Goal: Task Accomplishment & Management: Manage account settings

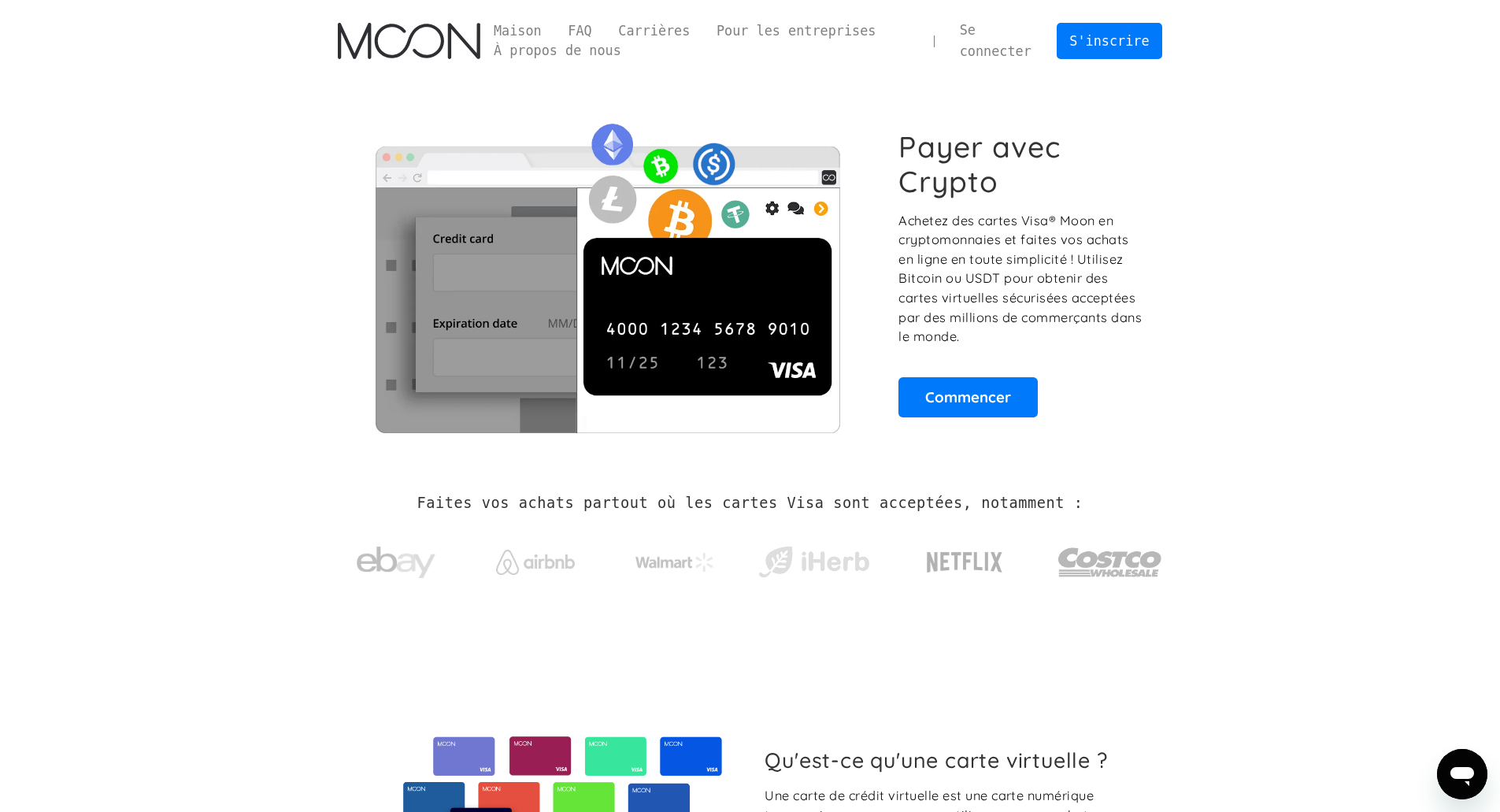
click at [987, 49] on font "Se connecter" at bounding box center [996, 40] width 72 height 37
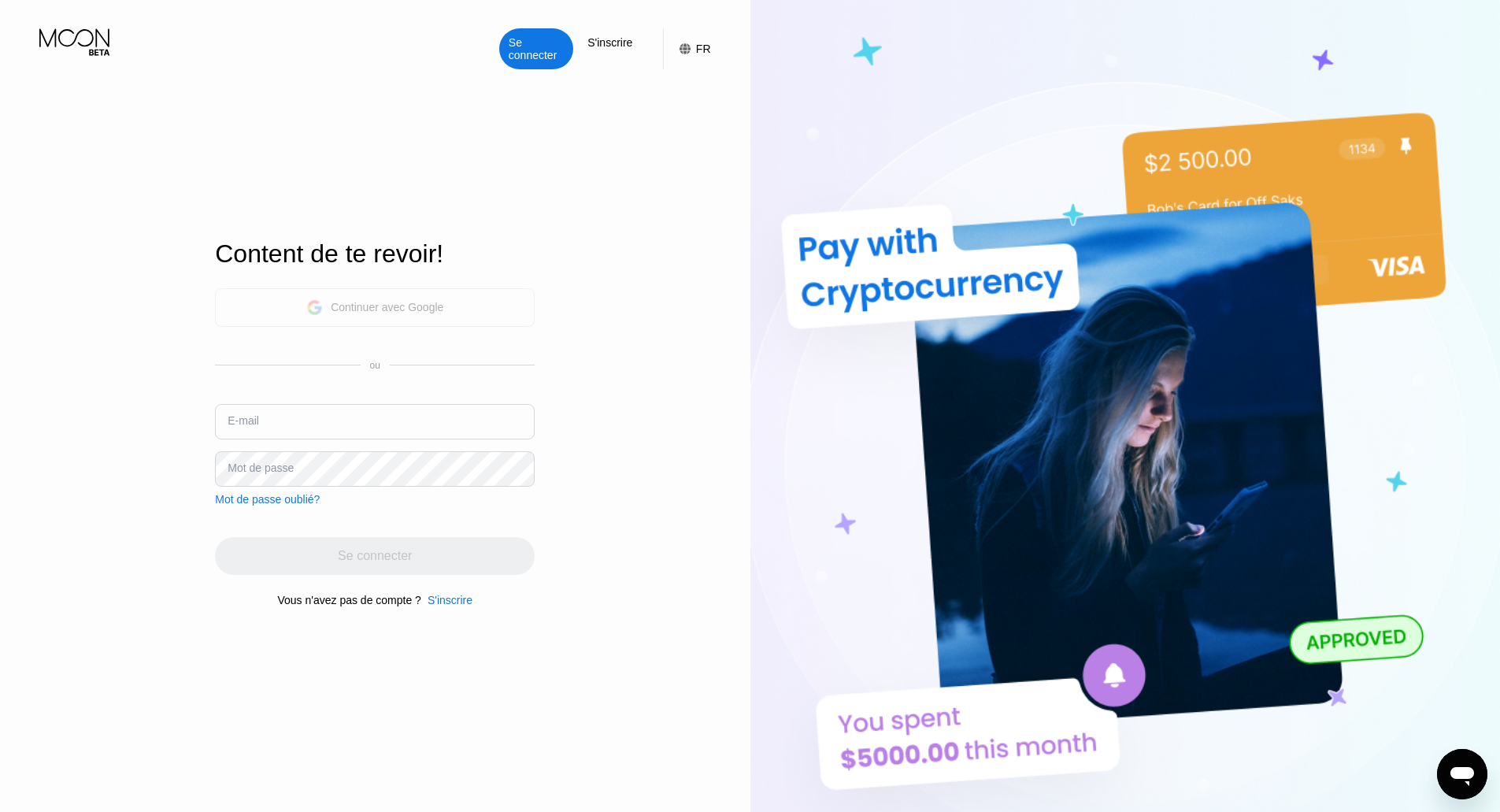
click at [399, 296] on div "Continuer avec Google" at bounding box center [375, 307] width 137 height 24
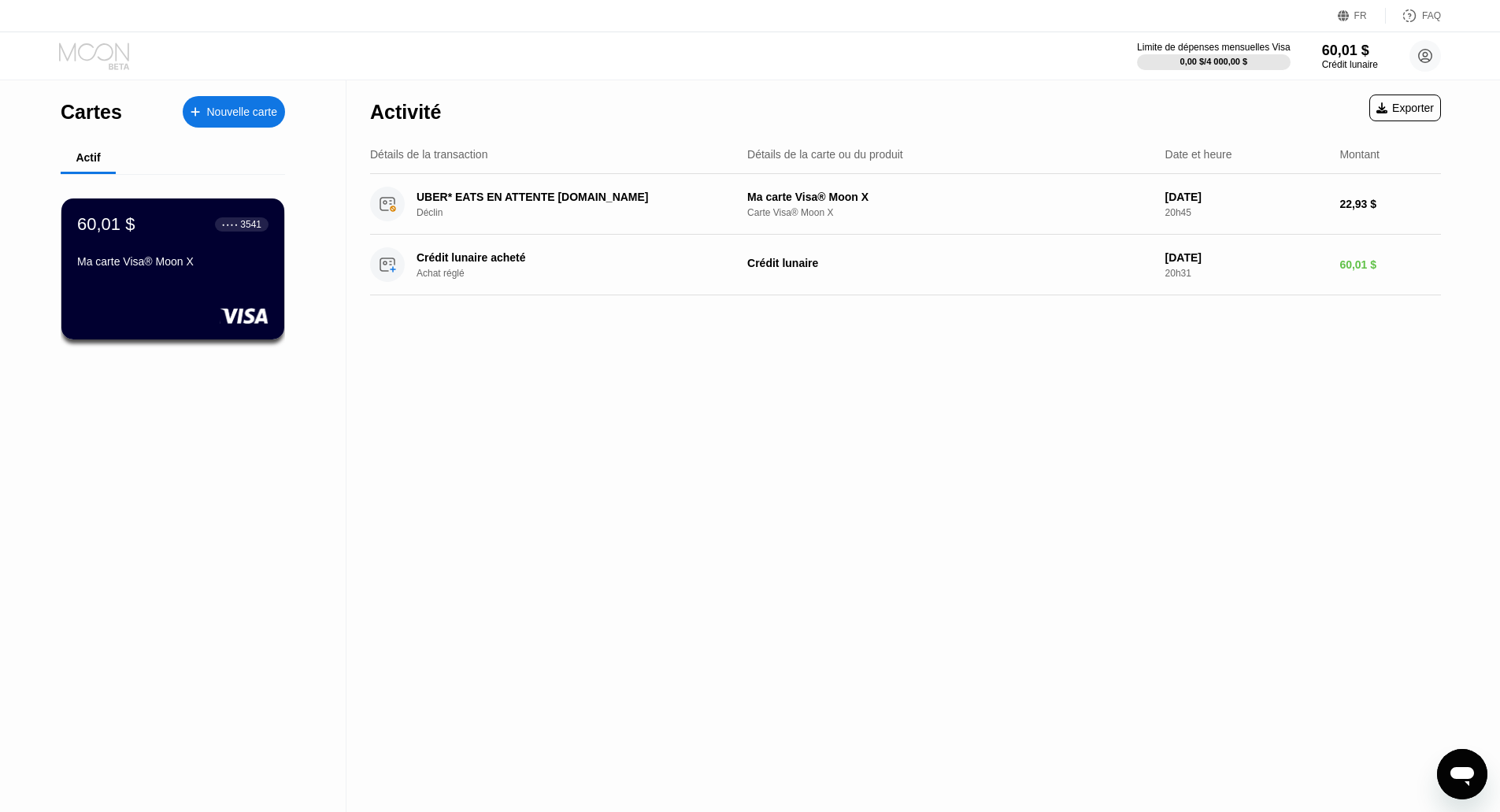
click at [101, 54] on icon at bounding box center [96, 56] width 74 height 28
click at [93, 54] on icon at bounding box center [96, 56] width 74 height 28
click at [181, 251] on div "60,01 $ ● ● ● ● 3541 Ma carte Visa® Moon X" at bounding box center [172, 243] width 193 height 60
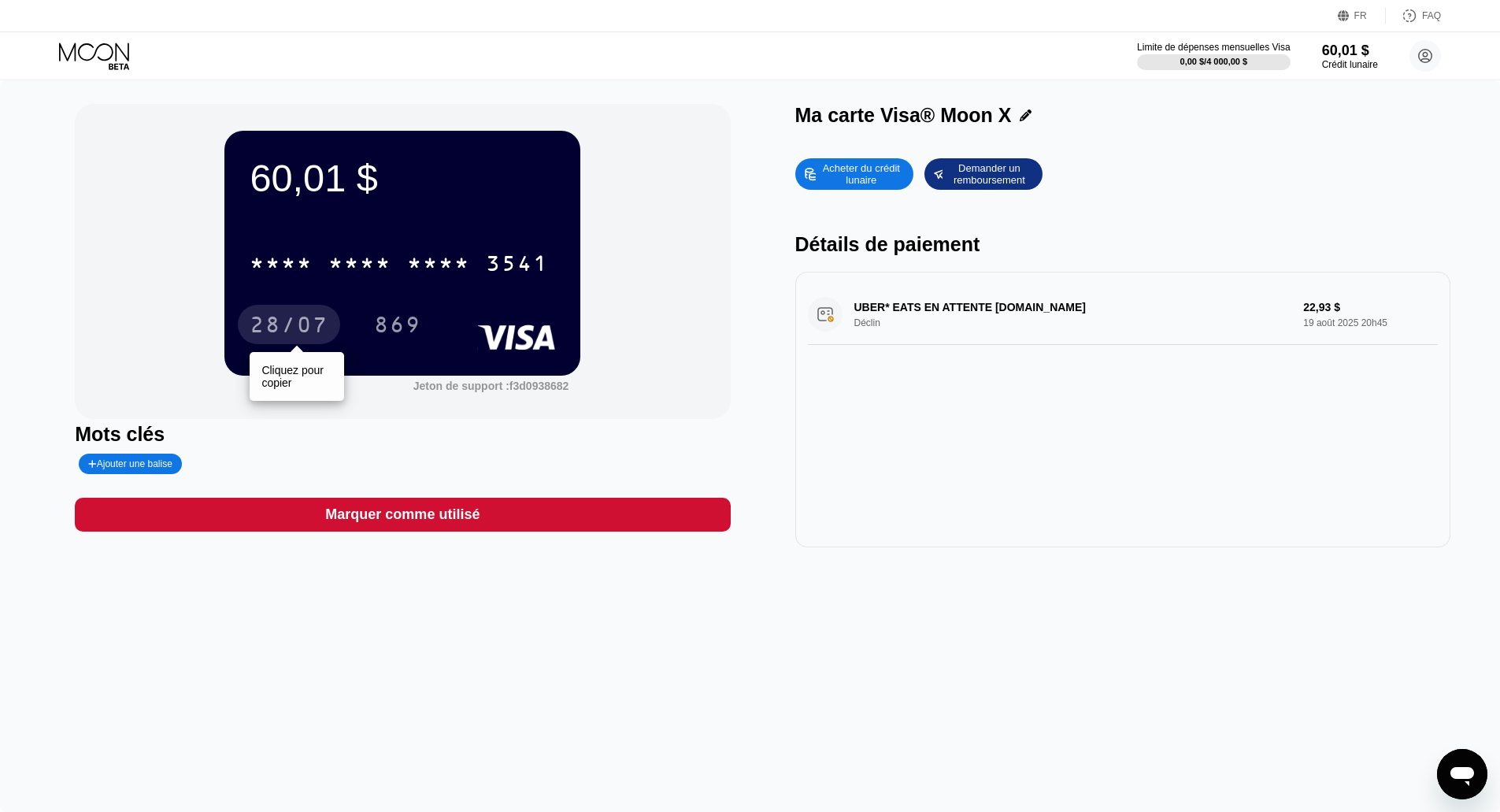
click at [273, 339] on font "28/07" at bounding box center [289, 327] width 79 height 25
click at [60, 48] on div "Limite de dépenses mensuelles Visa 0,00 $ / 4 000,00 $ 60,01 $ Crédit lunaire P…" at bounding box center [750, 56] width 1500 height 48
click at [78, 50] on icon at bounding box center [96, 56] width 74 height 28
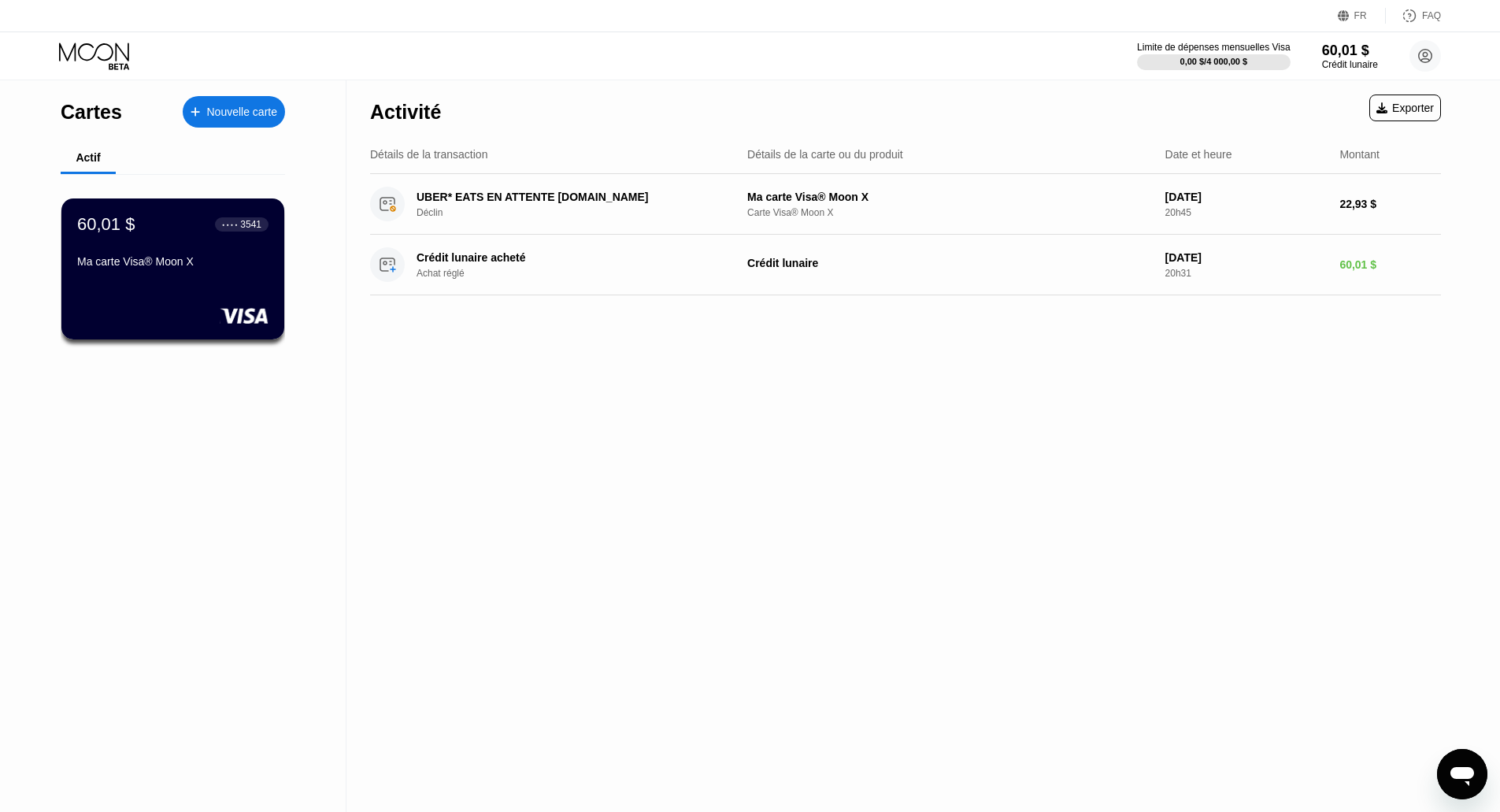
click at [1204, 645] on div "Activité Exporter Détails de la transaction Détails de la carte ou du produit D…" at bounding box center [905, 446] width 1118 height 731
click at [1433, 63] on circle at bounding box center [1425, 56] width 31 height 31
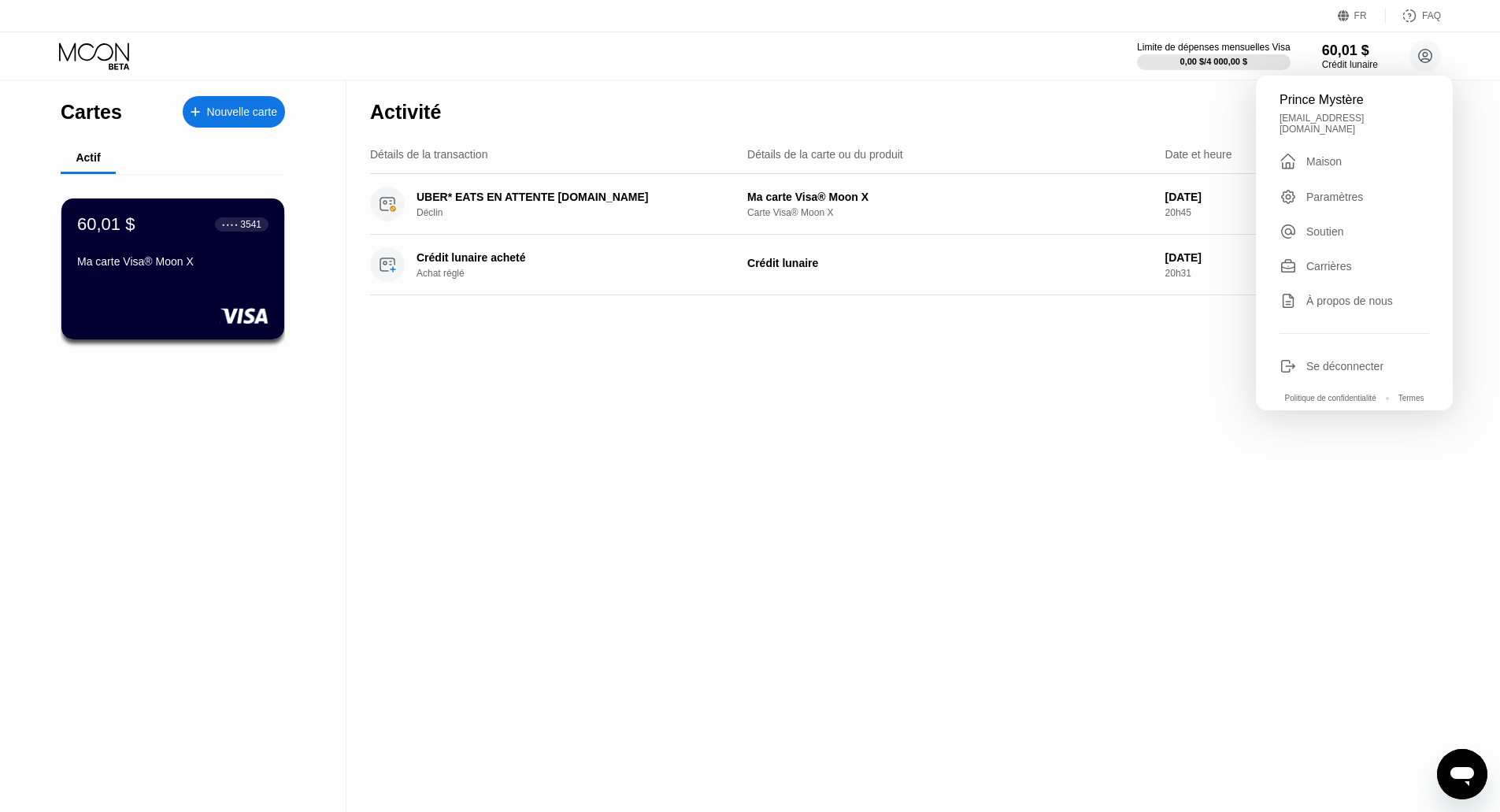
click at [1337, 361] on font "Se déconnecter" at bounding box center [1345, 366] width 77 height 13
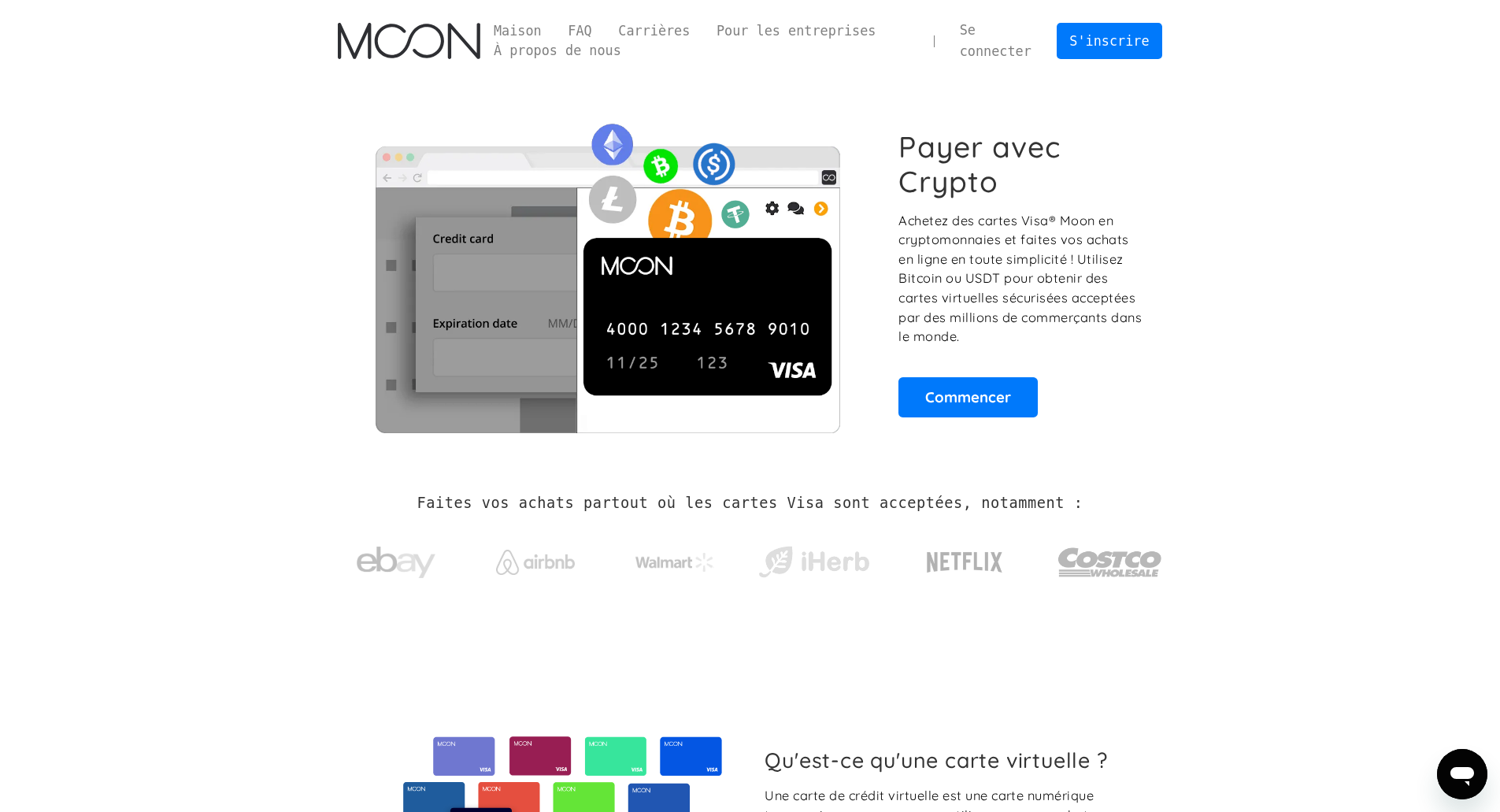
click at [453, 46] on img "maison" at bounding box center [409, 40] width 143 height 36
click at [648, 35] on font "Carrières" at bounding box center [654, 31] width 72 height 16
click at [512, 28] on font "Maison" at bounding box center [517, 31] width 48 height 16
click at [538, 49] on font "À propos de nous" at bounding box center [558, 50] width 128 height 16
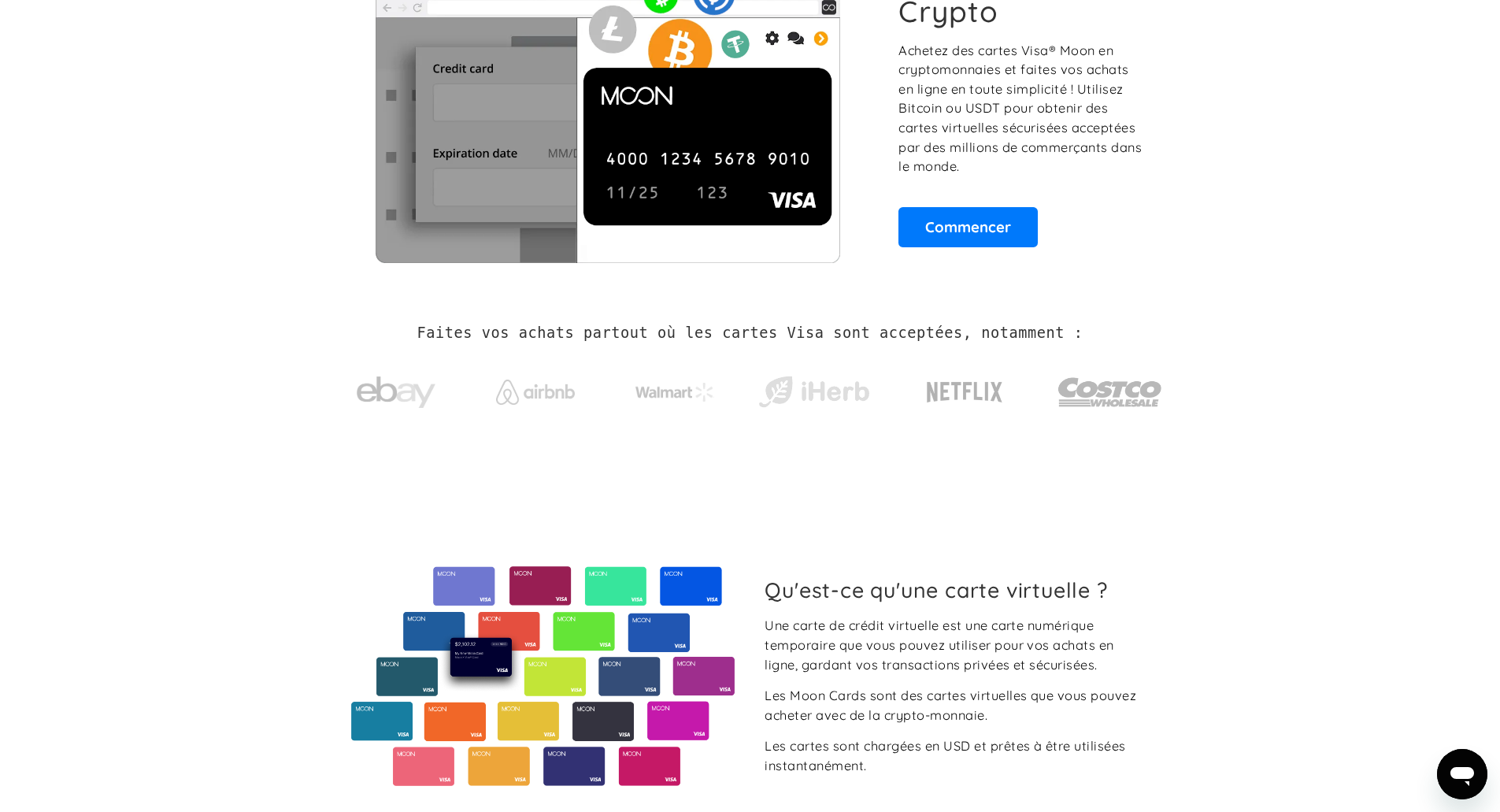
scroll to position [157, 0]
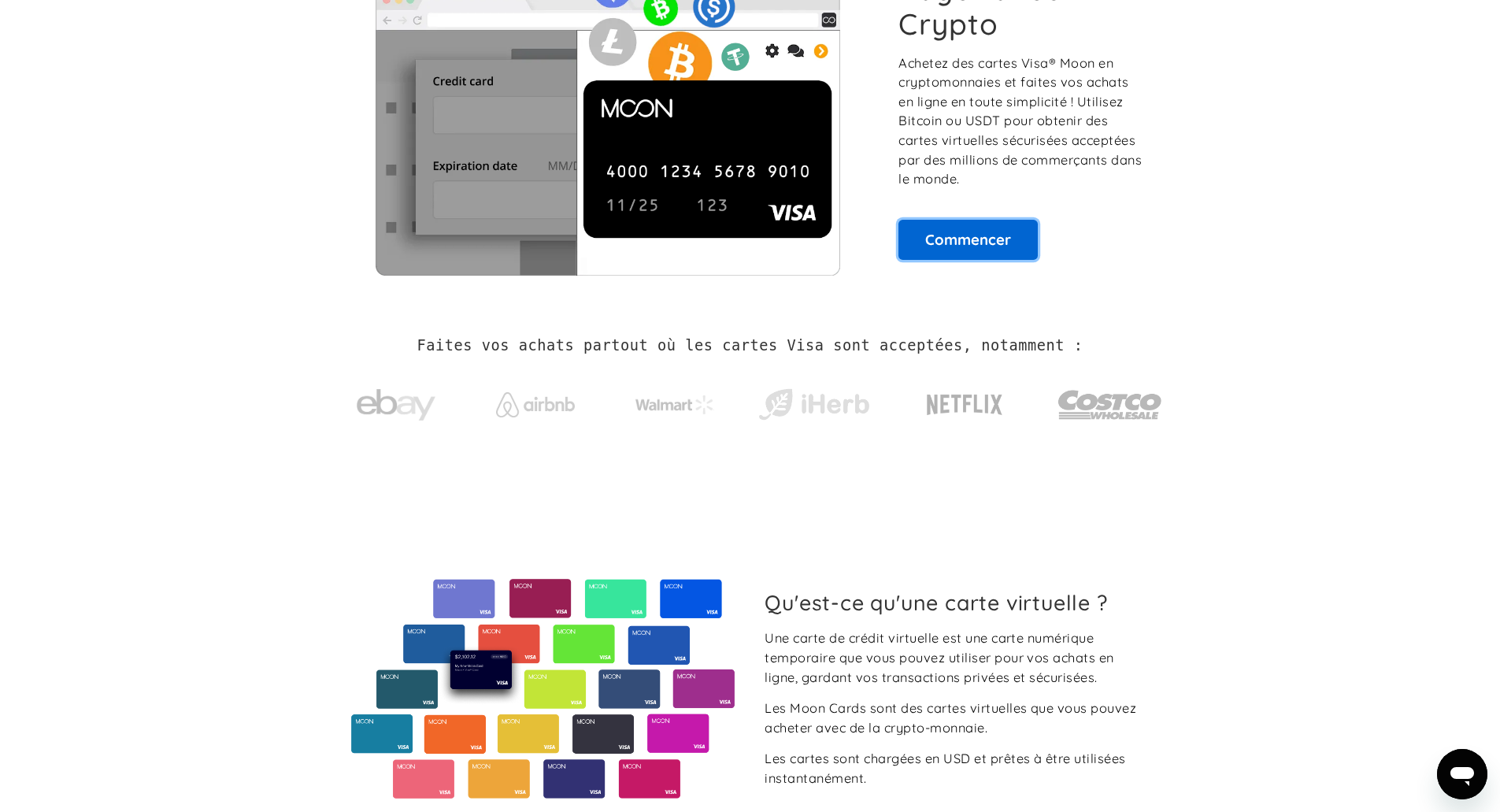
click at [966, 248] on font "Commencer" at bounding box center [968, 239] width 86 height 19
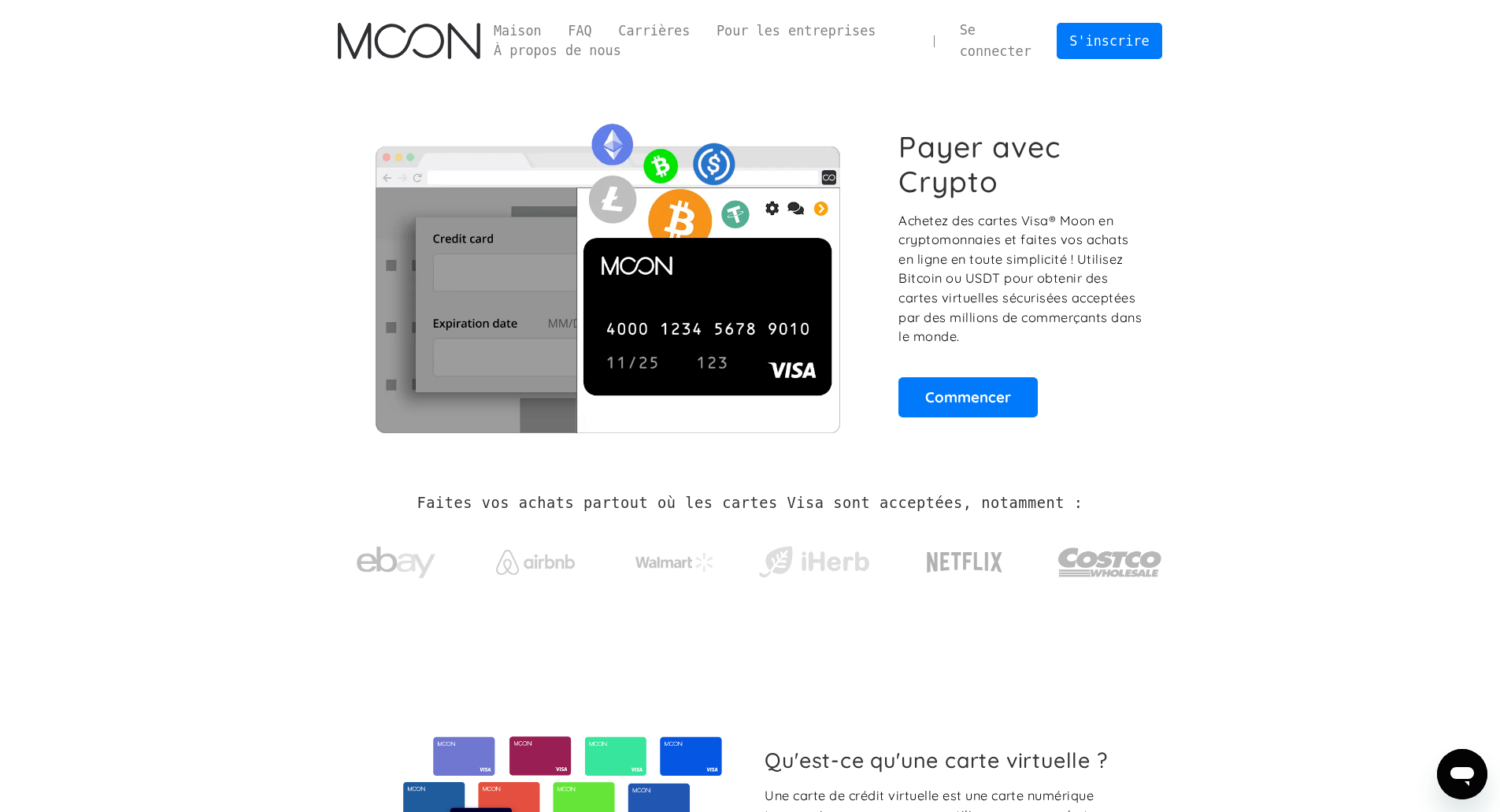
click at [637, 352] on img at bounding box center [607, 272] width 539 height 320
